Goal: Information Seeking & Learning: Learn about a topic

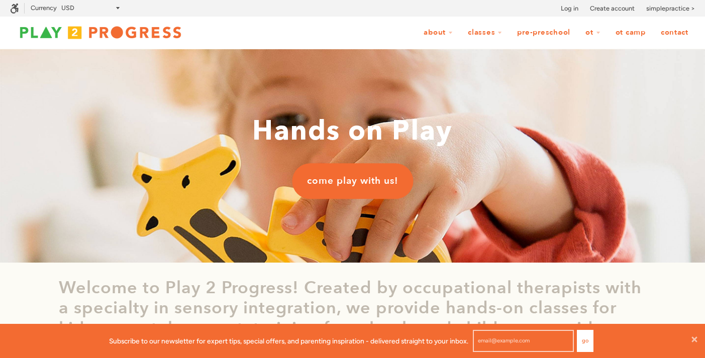
scroll to position [1, 1]
click at [697, 339] on icon at bounding box center [694, 339] width 8 height 8
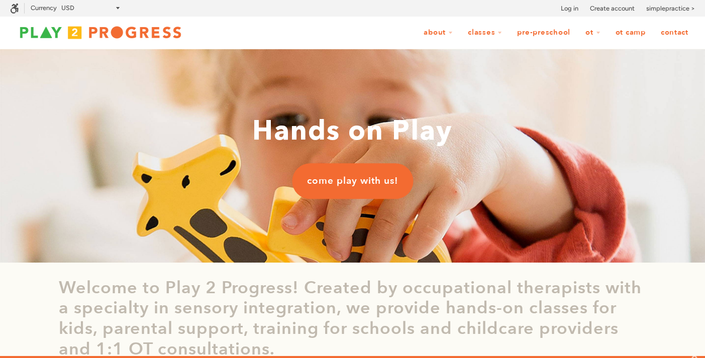
scroll to position [0, 0]
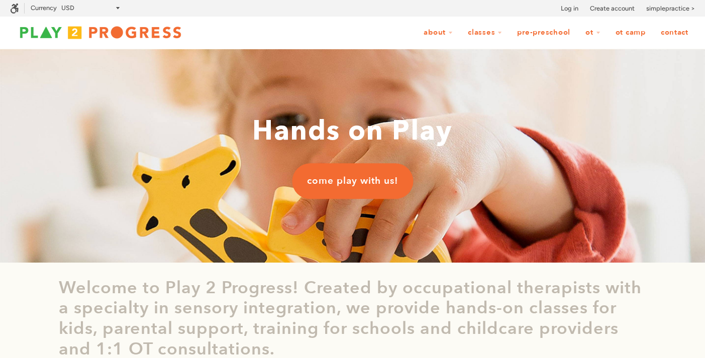
click at [342, 175] on span "come play with us!" at bounding box center [352, 181] width 91 height 13
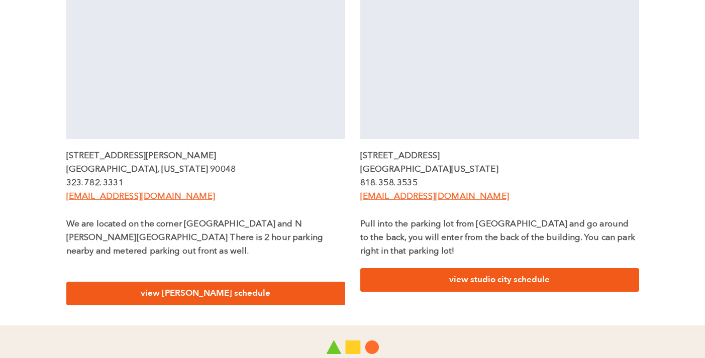
scroll to position [387, 0]
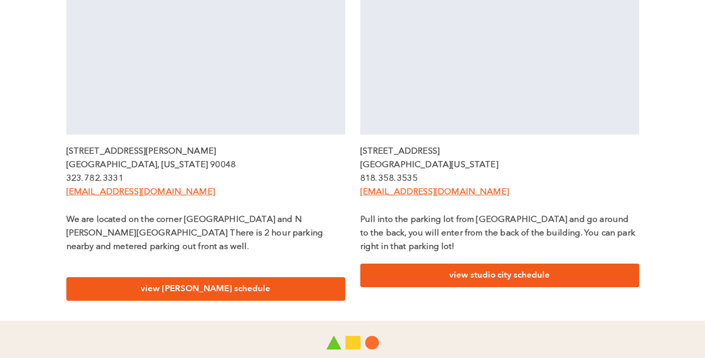
click at [221, 288] on div "[PERSON_NAME] [STREET_ADDRESS][PERSON_NAME][US_STATE]. 782. 3331 [EMAIL_ADDRESS…" at bounding box center [206, 112] width 294 height 398
click at [241, 282] on link "view [PERSON_NAME] schedule" at bounding box center [205, 289] width 279 height 24
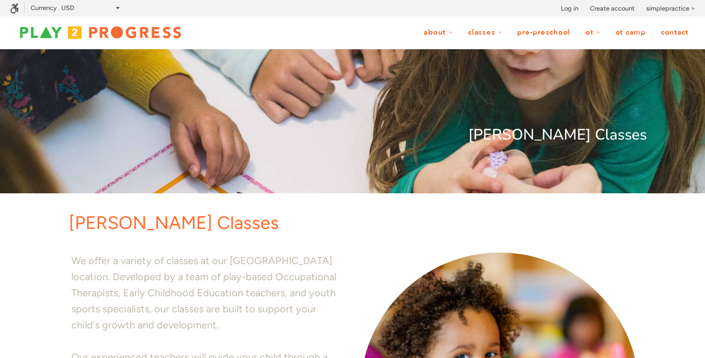
click at [627, 32] on link "OT Camp" at bounding box center [630, 32] width 43 height 19
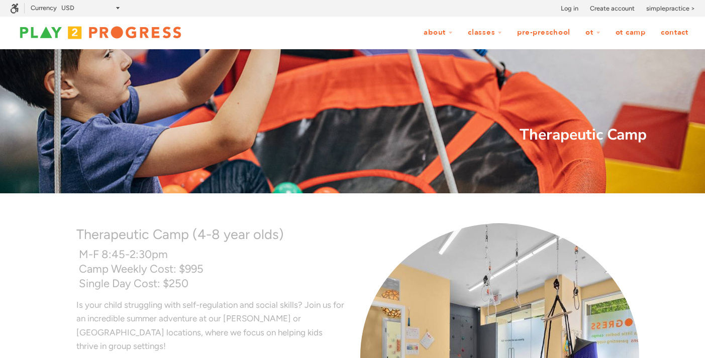
scroll to position [1, 1]
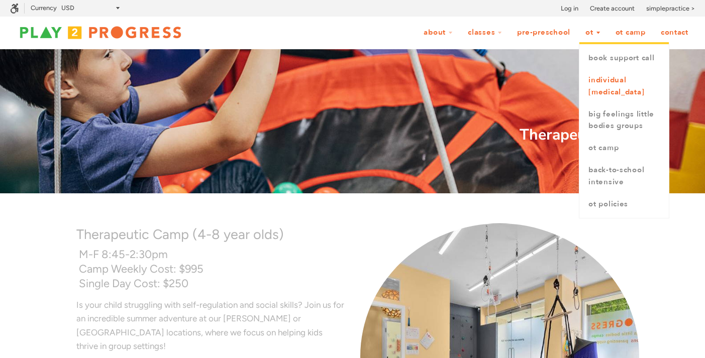
click at [602, 99] on link "Individual [MEDICAL_DATA]" at bounding box center [623, 86] width 89 height 34
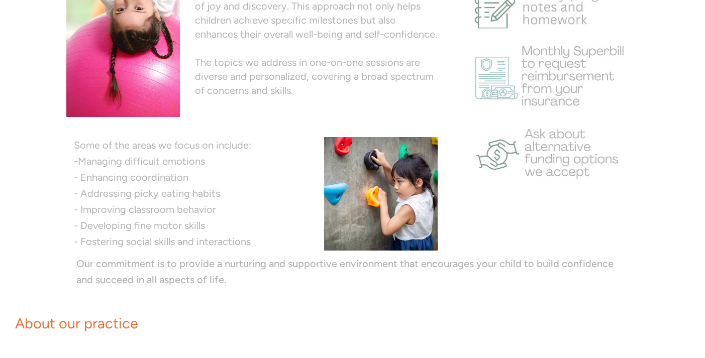
scroll to position [503, 0]
drag, startPoint x: 254, startPoint y: 290, endPoint x: 254, endPoint y: 169, distance: 121.0
click at [254, 169] on div "Individual Occupational Therapy At Play 2 Progress, we offer tailored Individua…" at bounding box center [352, 345] width 705 height 1596
click at [252, 195] on p "- Addressing picky eating habits" at bounding box center [191, 194] width 235 height 16
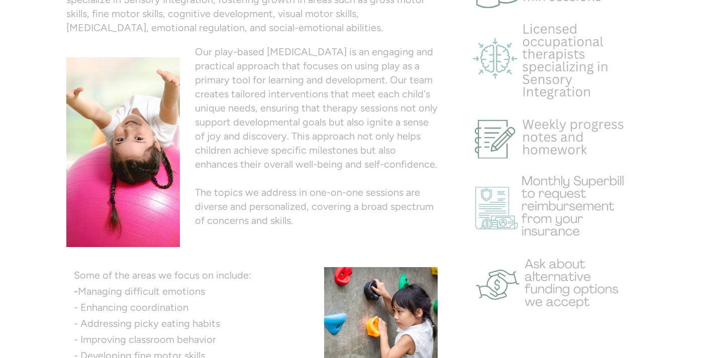
scroll to position [0, 0]
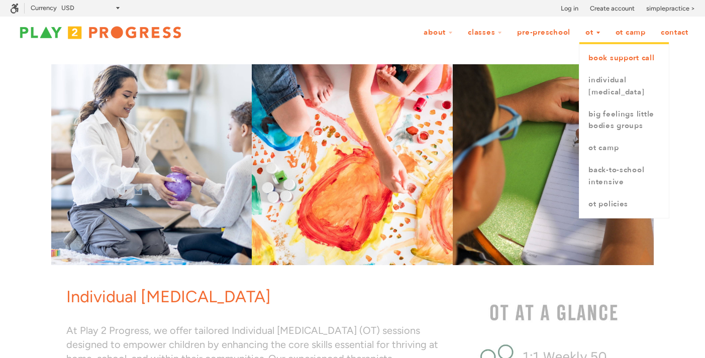
click at [622, 63] on link "book support call" at bounding box center [623, 58] width 89 height 22
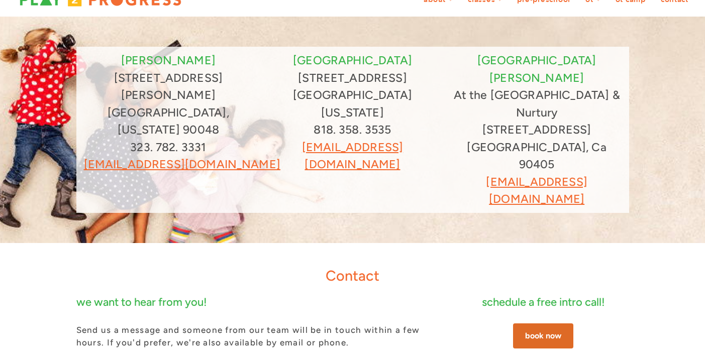
scroll to position [34, 0]
